Goal: Contribute content: Add original content to the website for others to see

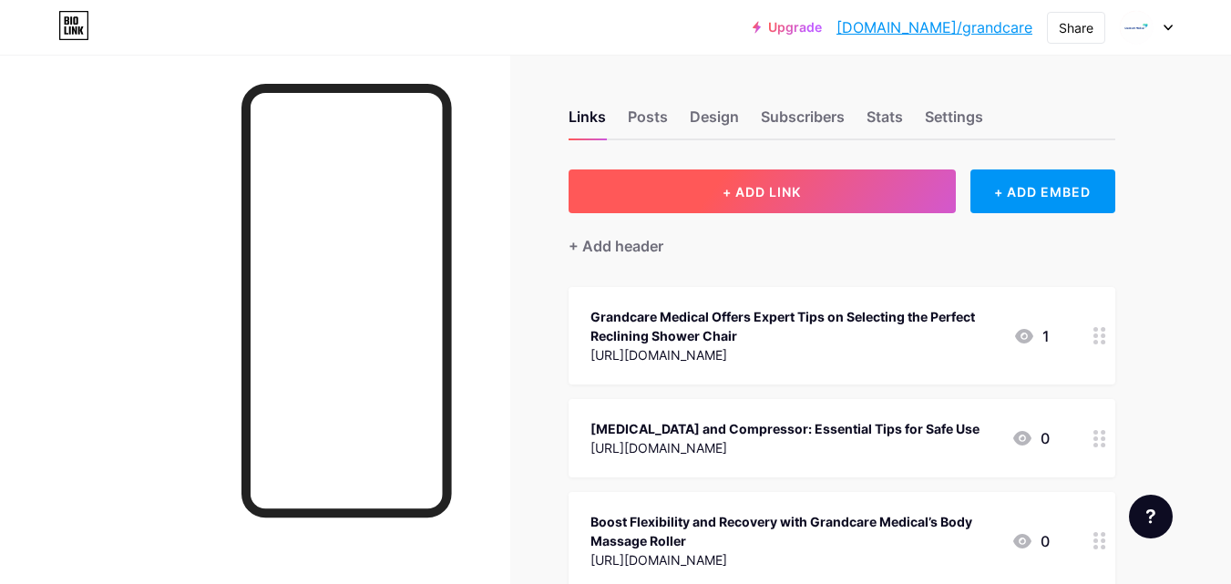
click at [736, 187] on span "+ ADD LINK" at bounding box center [762, 191] width 78 height 15
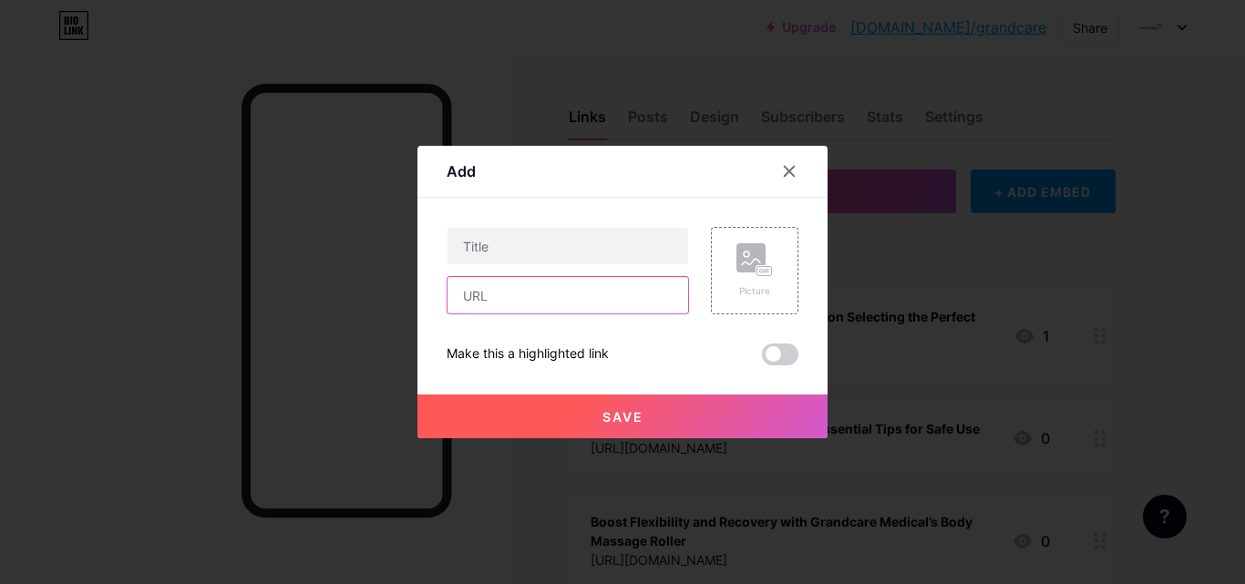
drag, startPoint x: 497, startPoint y: 255, endPoint x: 477, endPoint y: 294, distance: 44.0
click at [477, 294] on input "text" at bounding box center [567, 295] width 241 height 36
paste input "[URL][DOMAIN_NAME]"
type input "[URL][DOMAIN_NAME]"
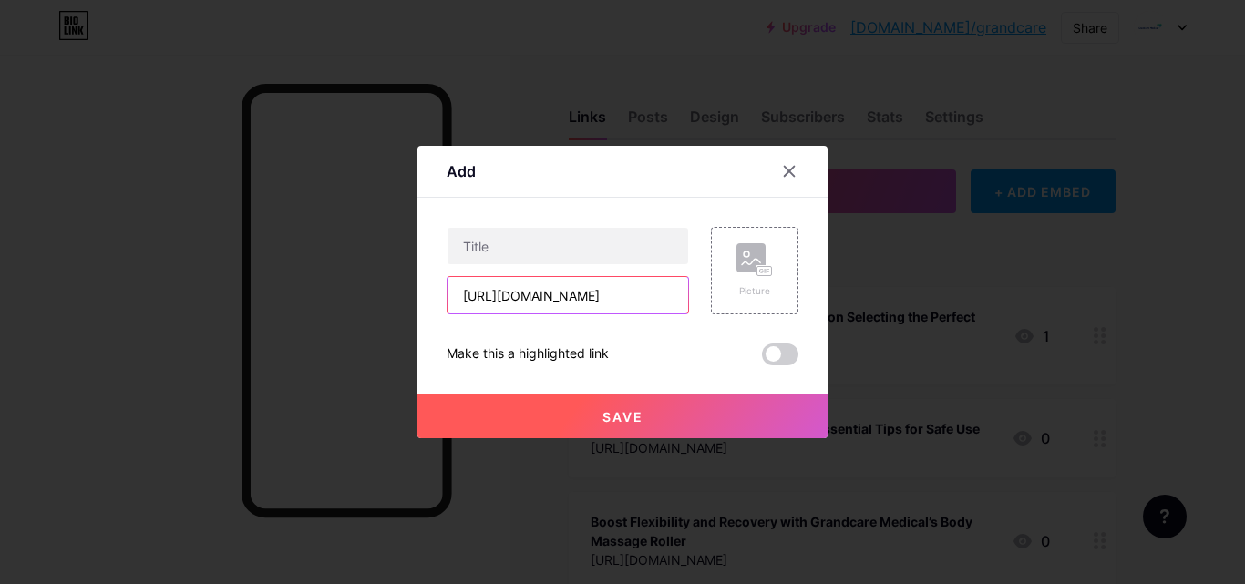
scroll to position [0, 0]
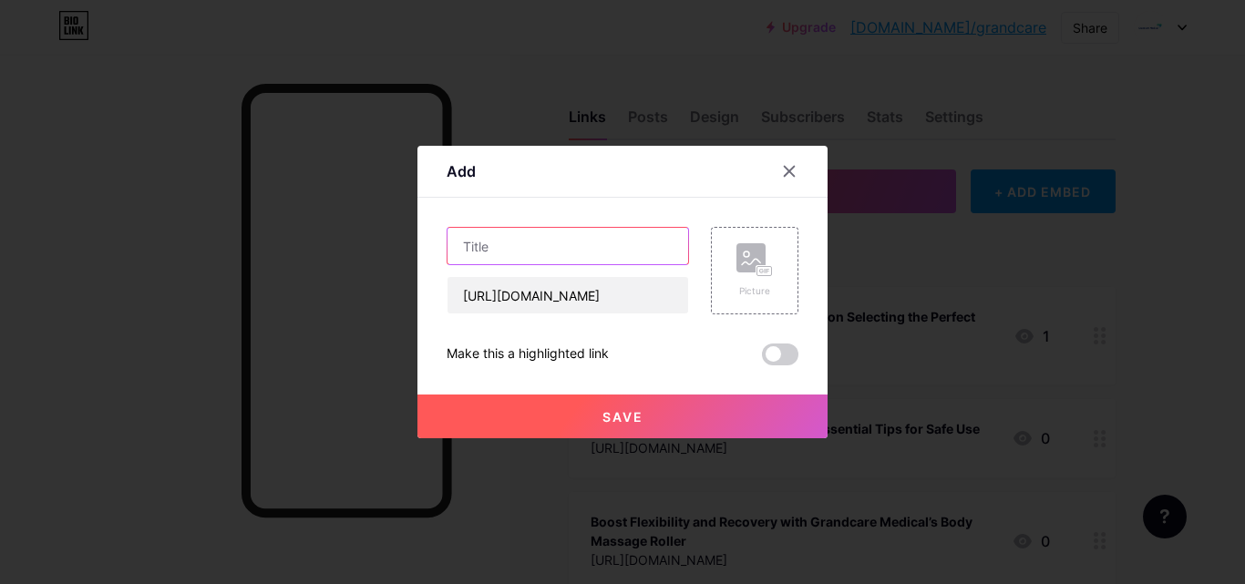
paste input "Knee Support Braces Explained: Features, Uses, and the Role of Halluxguard in R…"
type input "Knee Support Braces Explained: Features, Uses, and the Role of Halluxguard in R…"
click at [569, 421] on button "Save" at bounding box center [622, 417] width 410 height 44
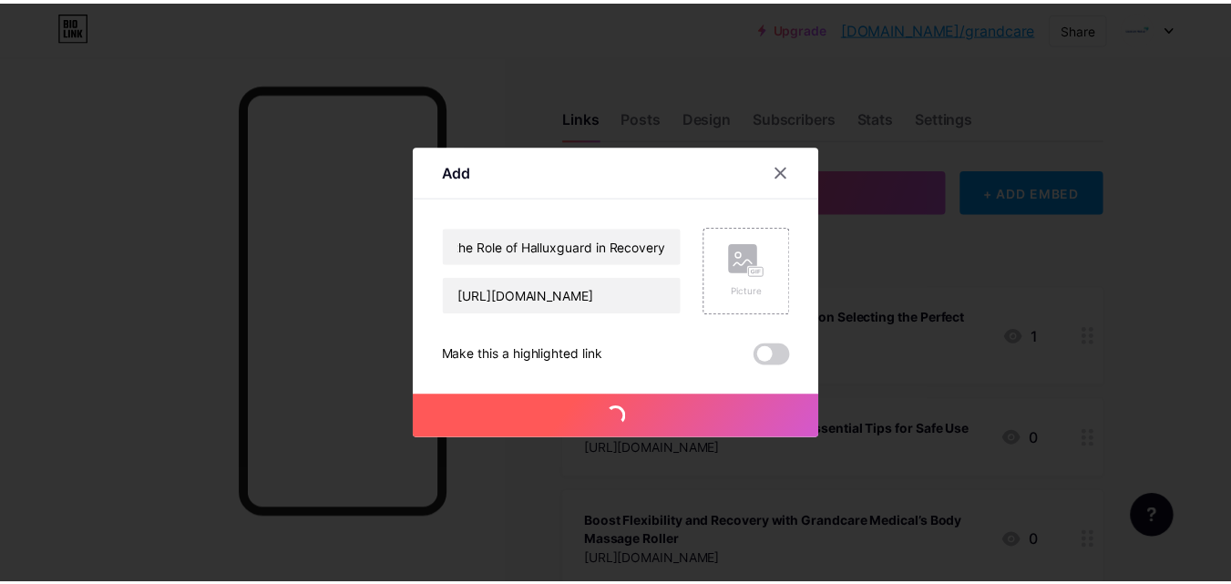
scroll to position [0, 0]
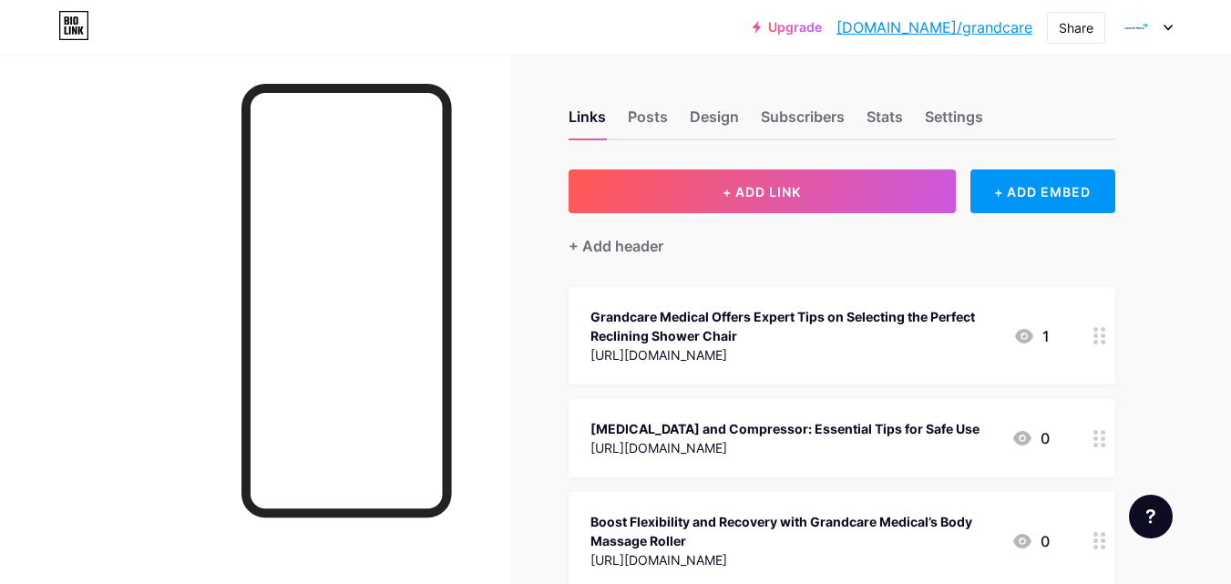
click at [739, 316] on div "Grandcare Medical Offers Expert Tips on Selecting the Perfect Reclining Shower …" at bounding box center [794, 326] width 408 height 38
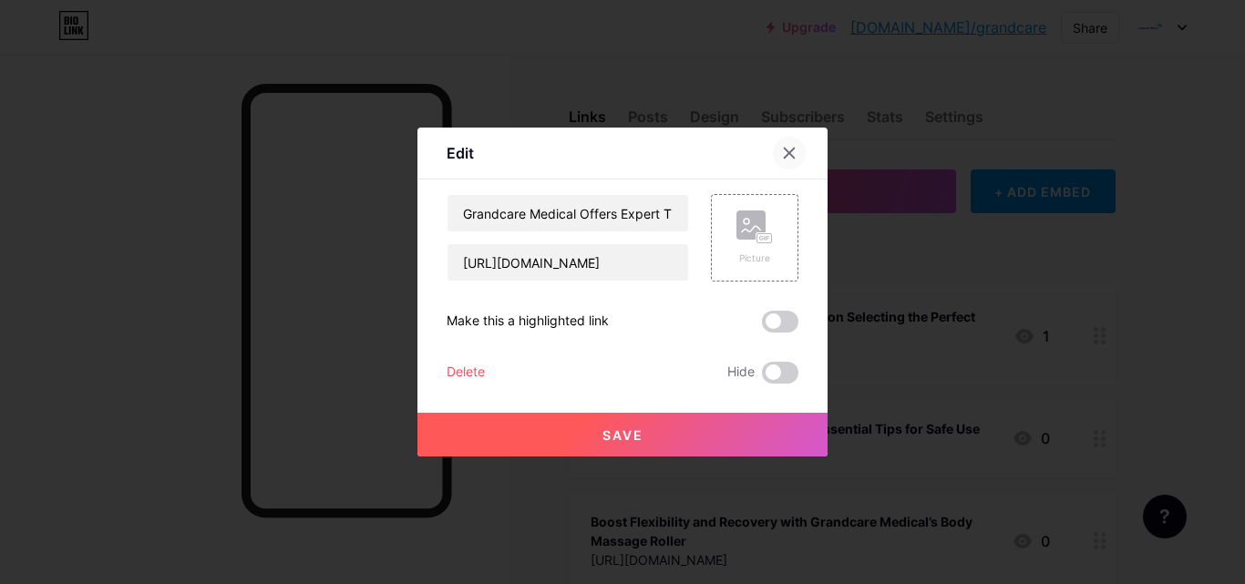
click at [794, 146] on icon at bounding box center [789, 153] width 15 height 15
